Goal: Information Seeking & Learning: Check status

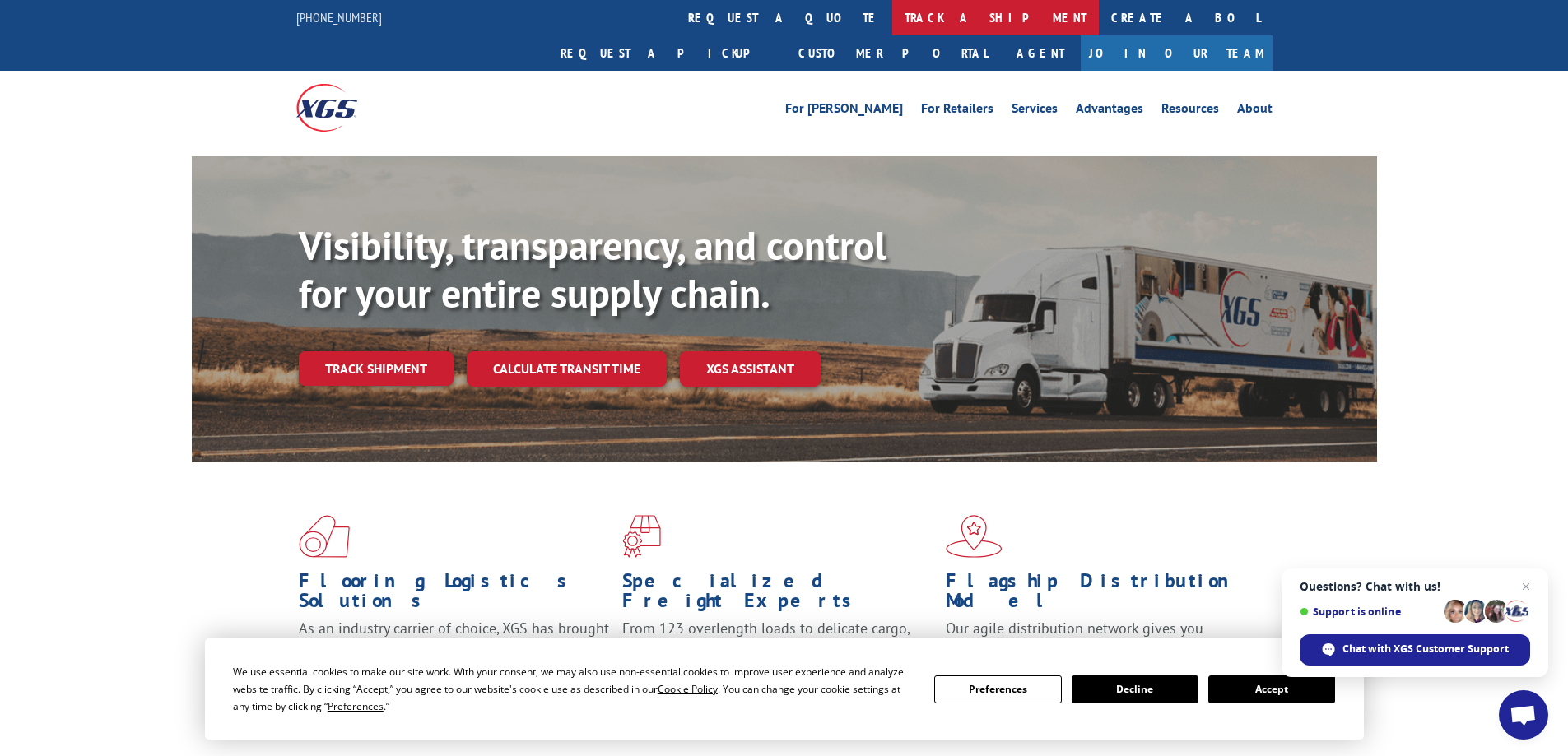
click at [892, 21] on link "track a shipment" at bounding box center [995, 17] width 207 height 36
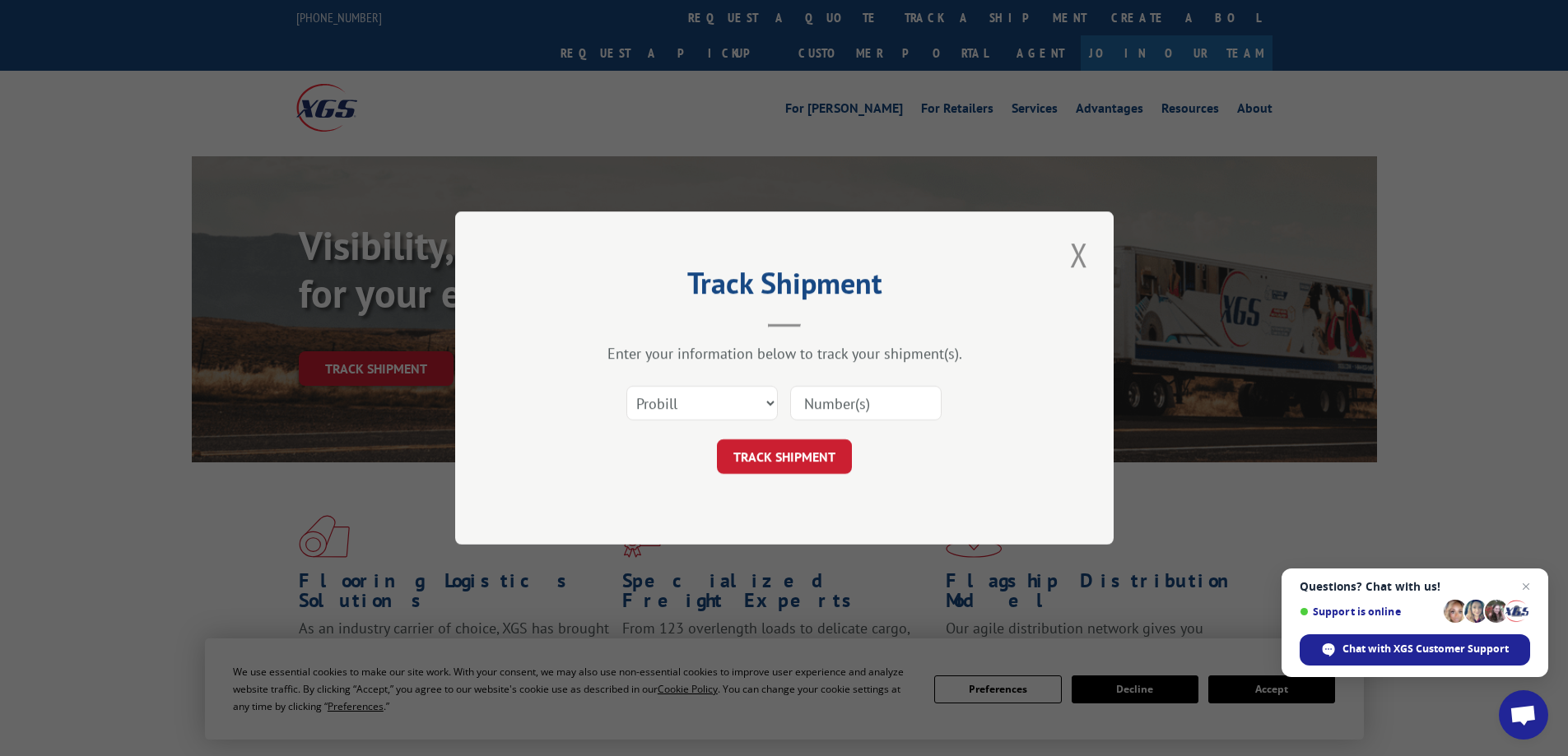
click at [841, 406] on input at bounding box center [866, 404] width 151 height 35
type input "17499280"
click at [831, 460] on button "TRACK SHIPMENT" at bounding box center [784, 456] width 135 height 35
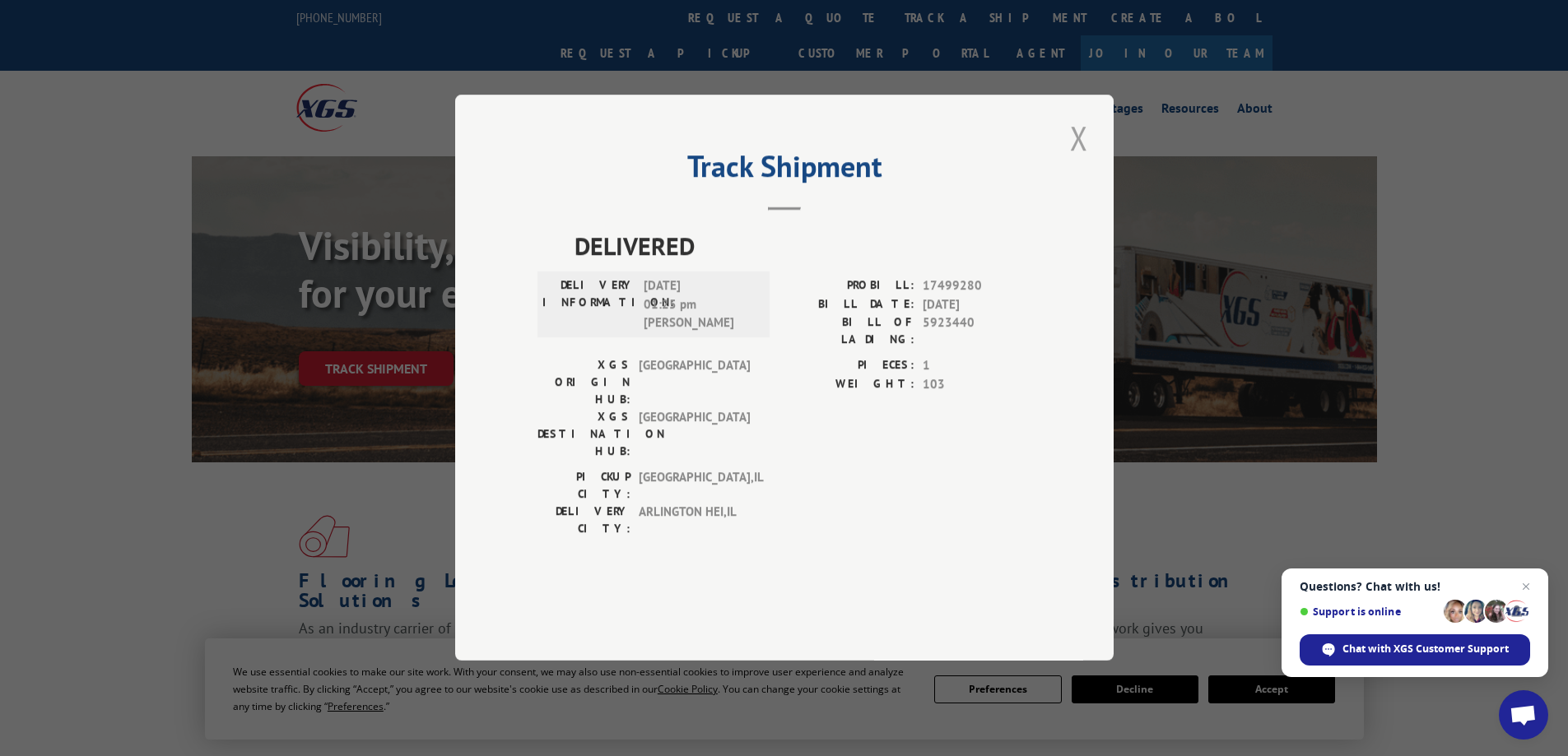
click at [1081, 160] on button "Close modal" at bounding box center [1079, 138] width 28 height 46
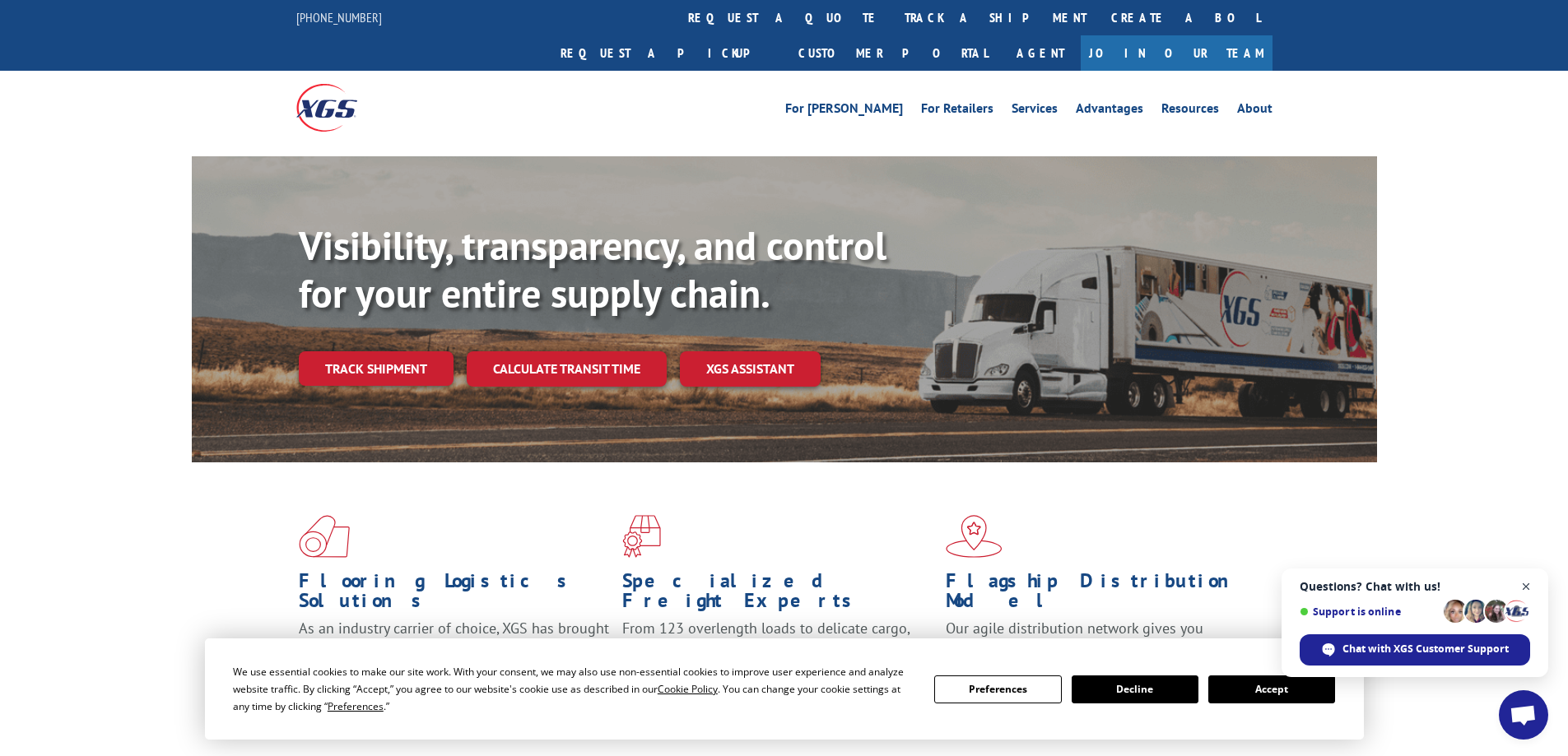
click at [1524, 588] on span "Open chat" at bounding box center [1526, 587] width 21 height 21
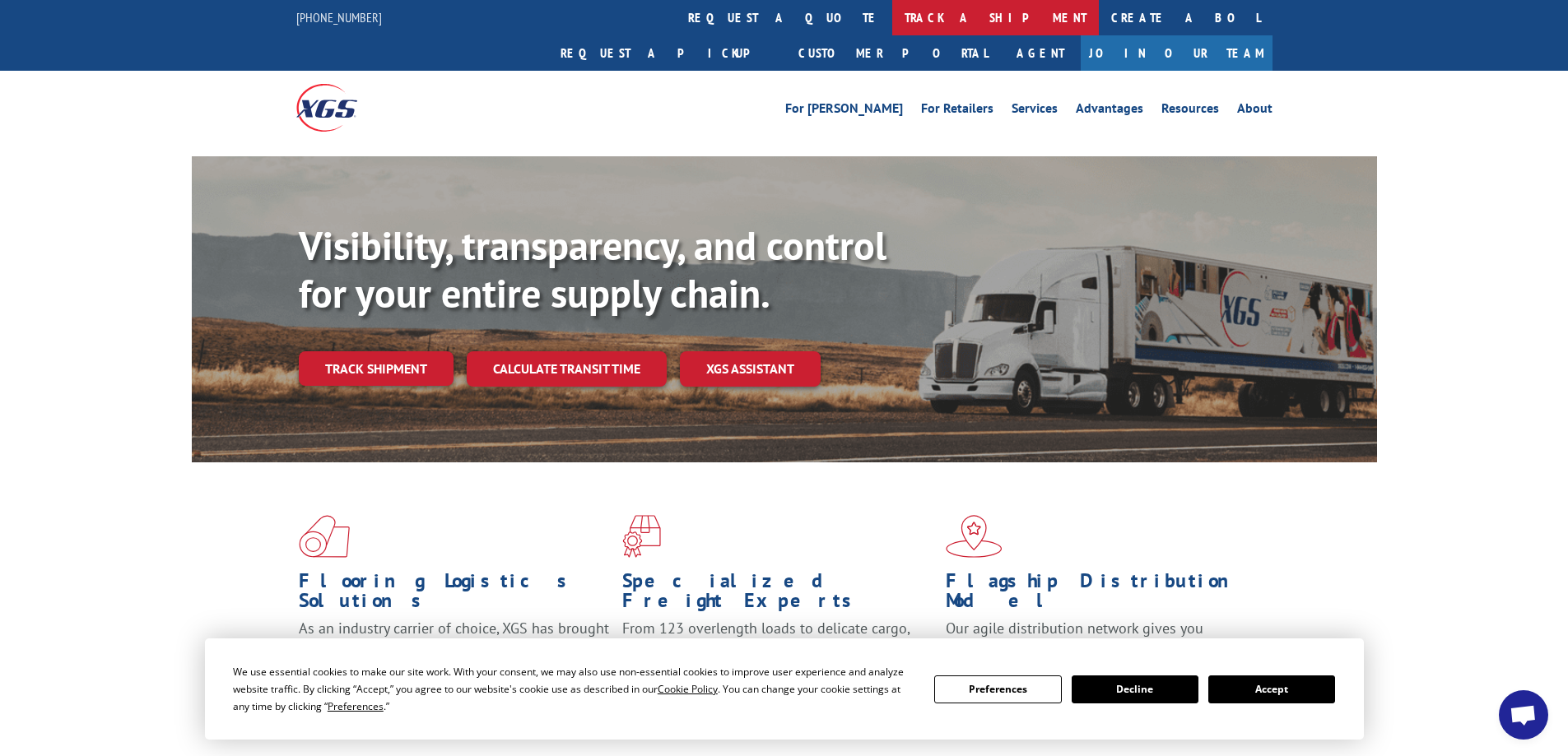
click at [892, 14] on link "track a shipment" at bounding box center [995, 17] width 207 height 36
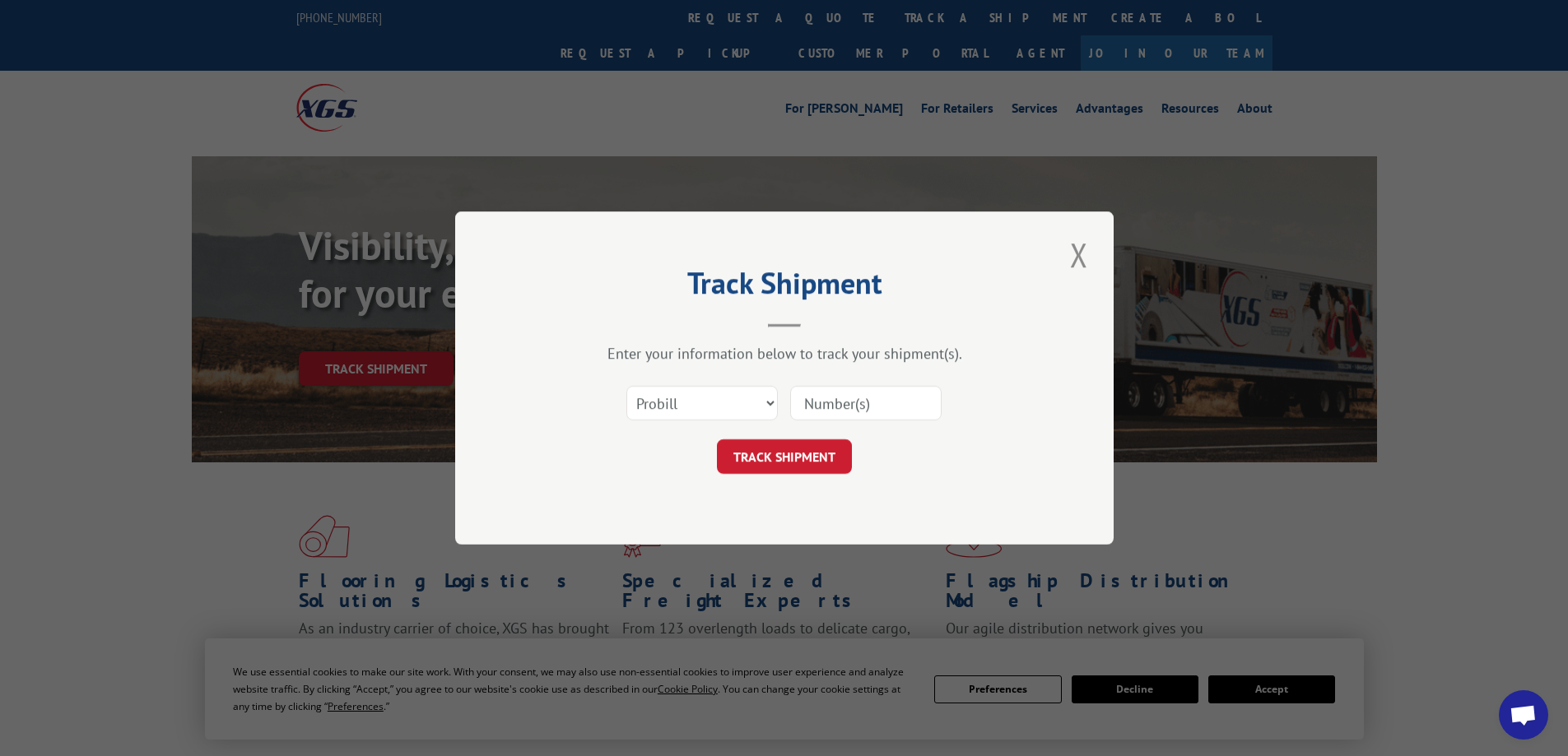
click at [845, 414] on input at bounding box center [866, 404] width 151 height 35
type input "17499280"
click at [814, 459] on button "TRACK SHIPMENT" at bounding box center [784, 456] width 135 height 35
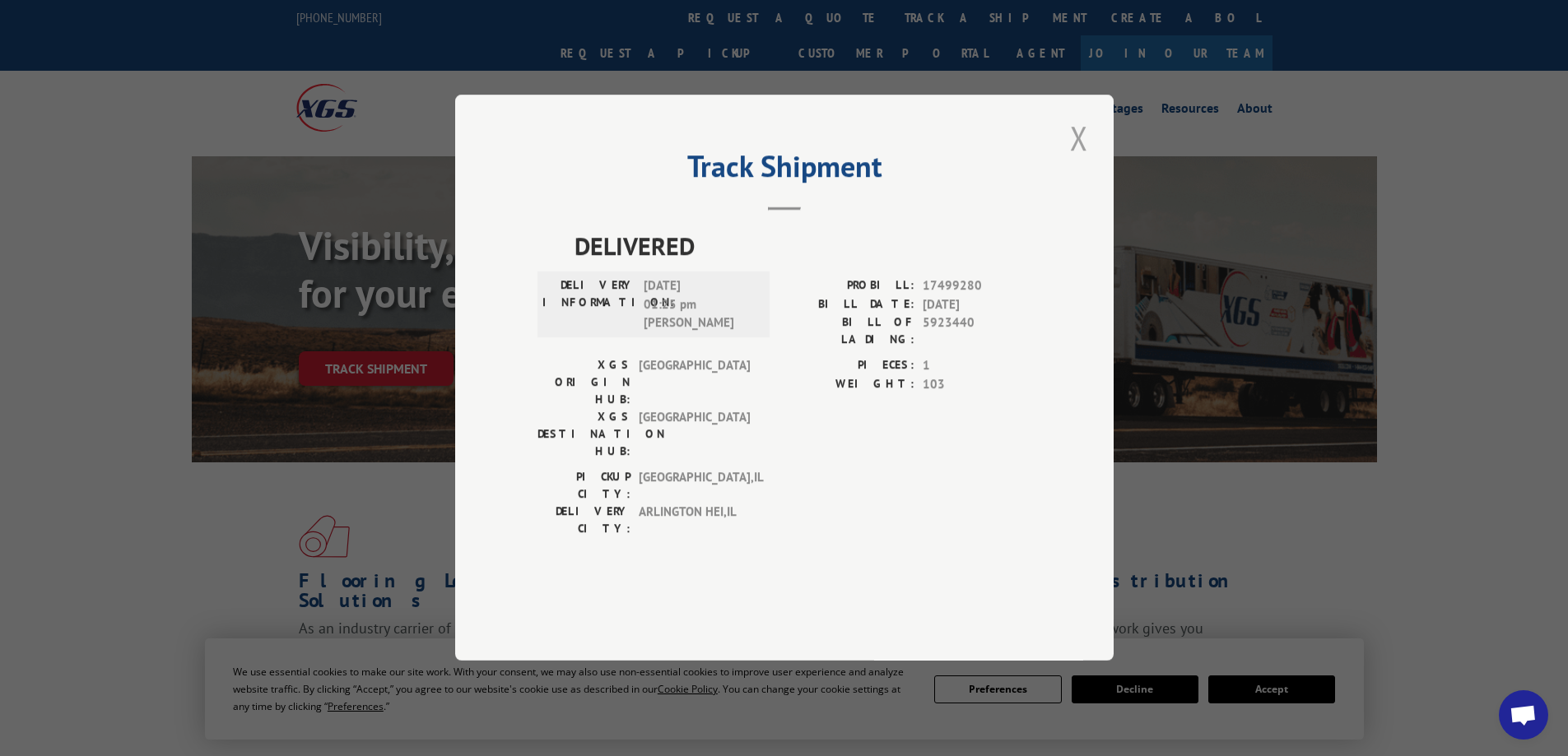
click at [1090, 160] on button "Close modal" at bounding box center [1079, 138] width 28 height 46
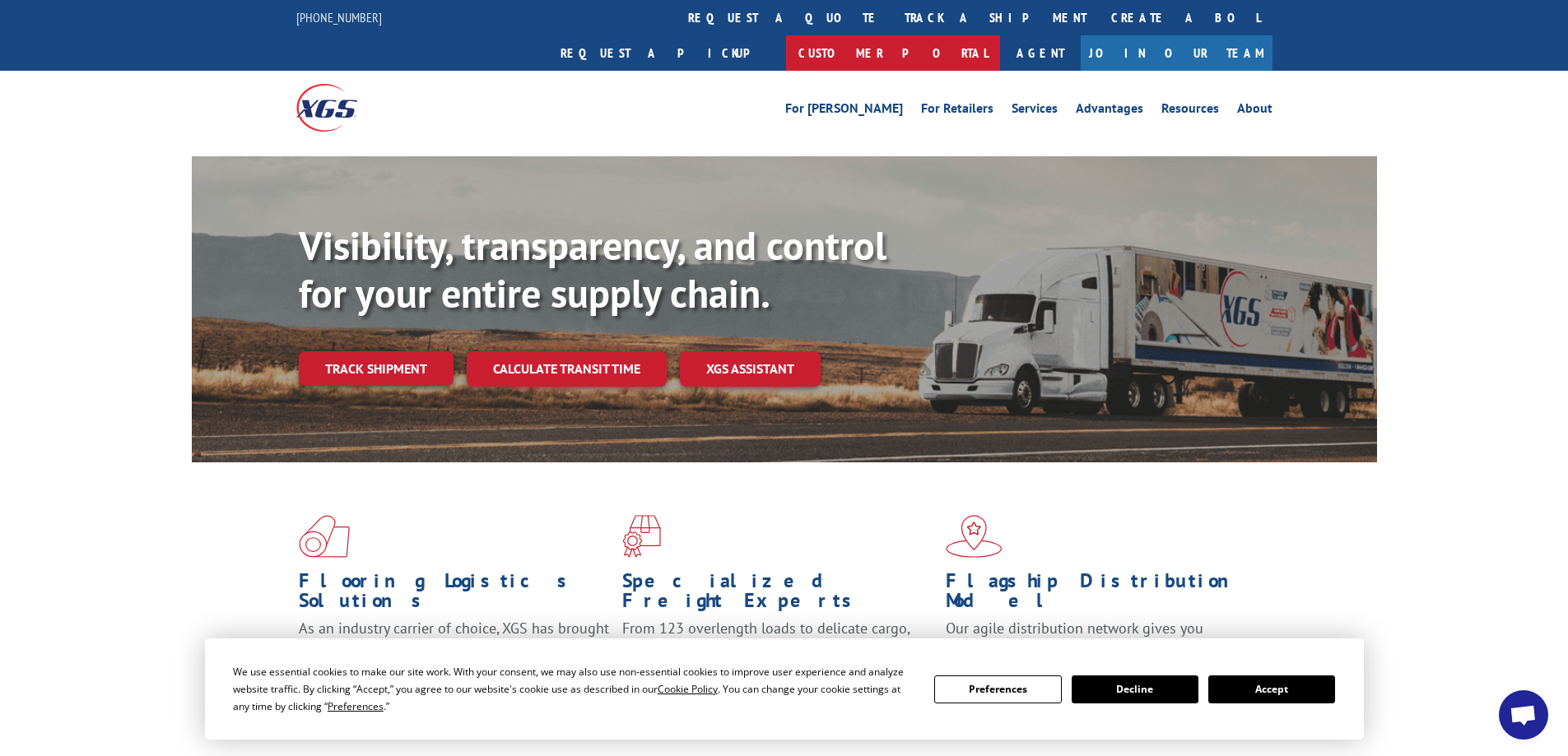
click at [1000, 36] on link "Customer Portal" at bounding box center [893, 53] width 214 height 36
